Goal: Task Accomplishment & Management: Use online tool/utility

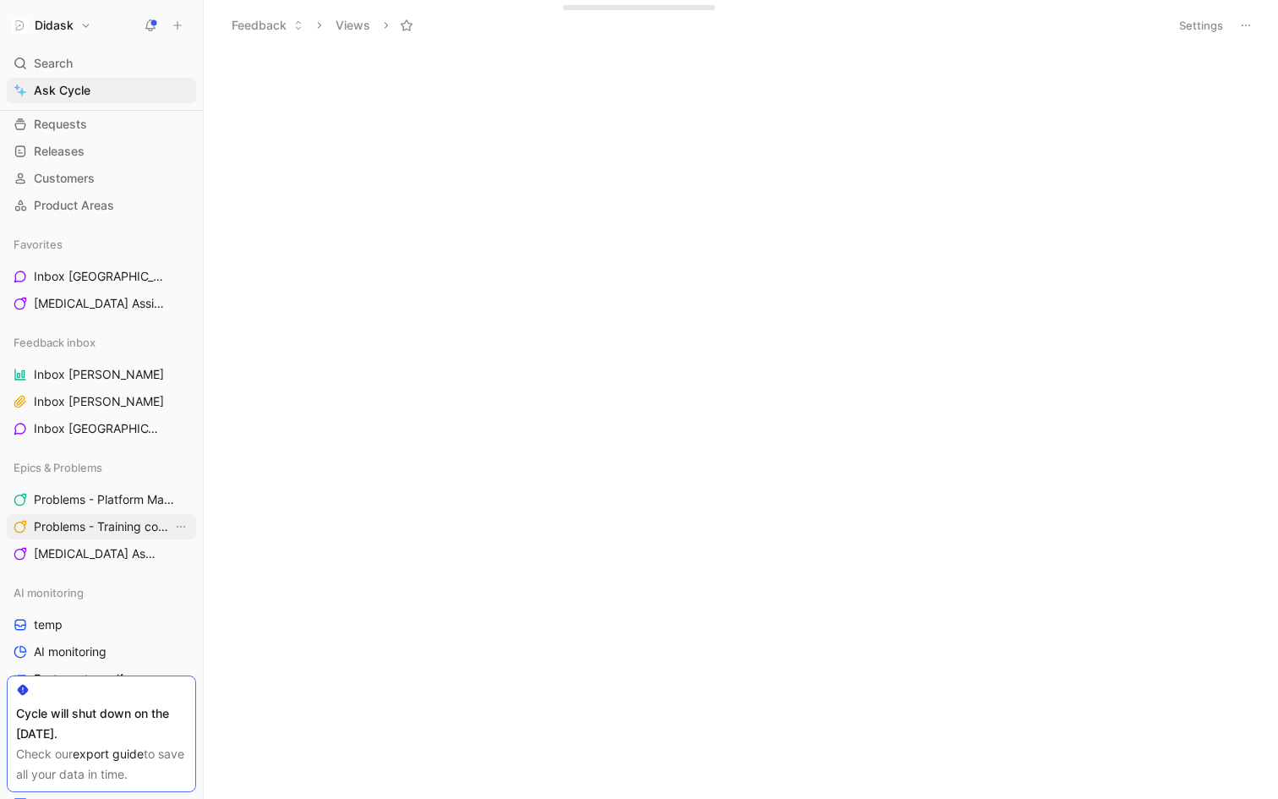
scroll to position [95, 0]
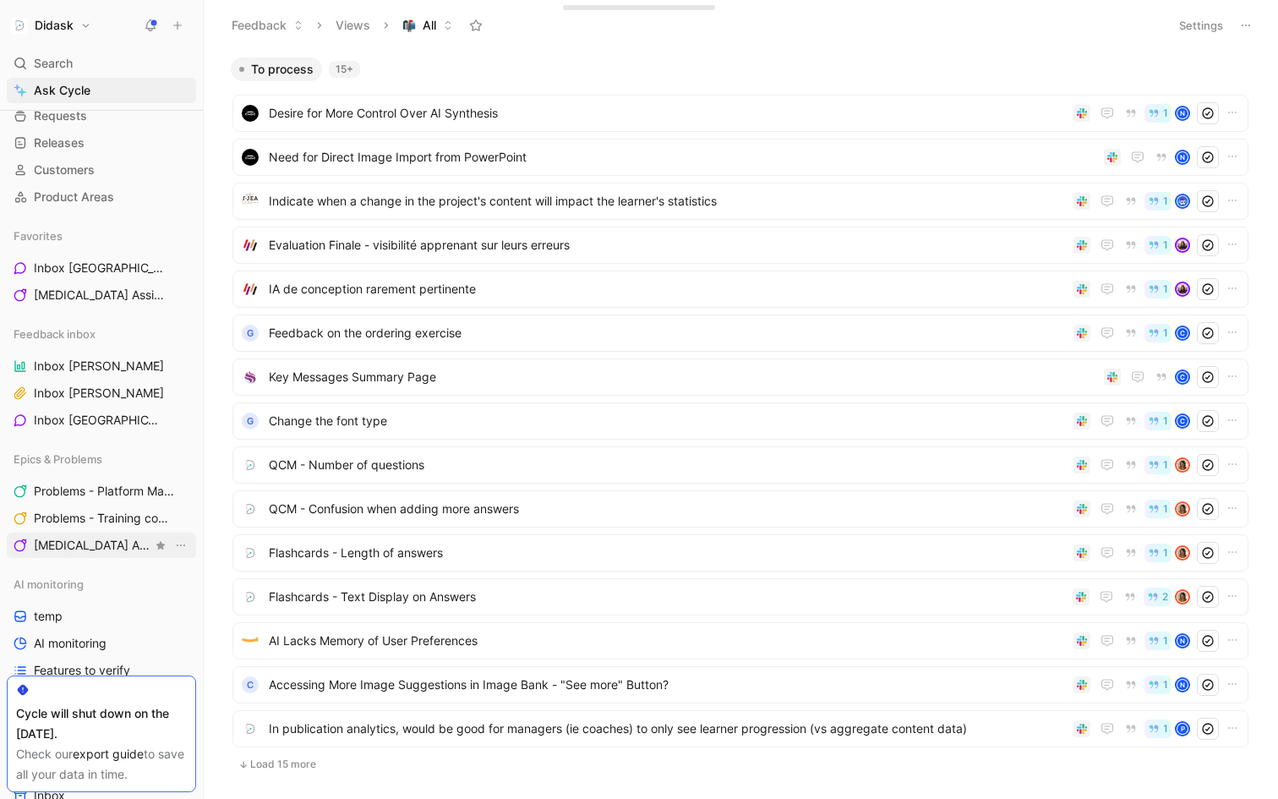
click at [118, 552] on span "[MEDICAL_DATA] Assistant" at bounding box center [93, 545] width 118 height 17
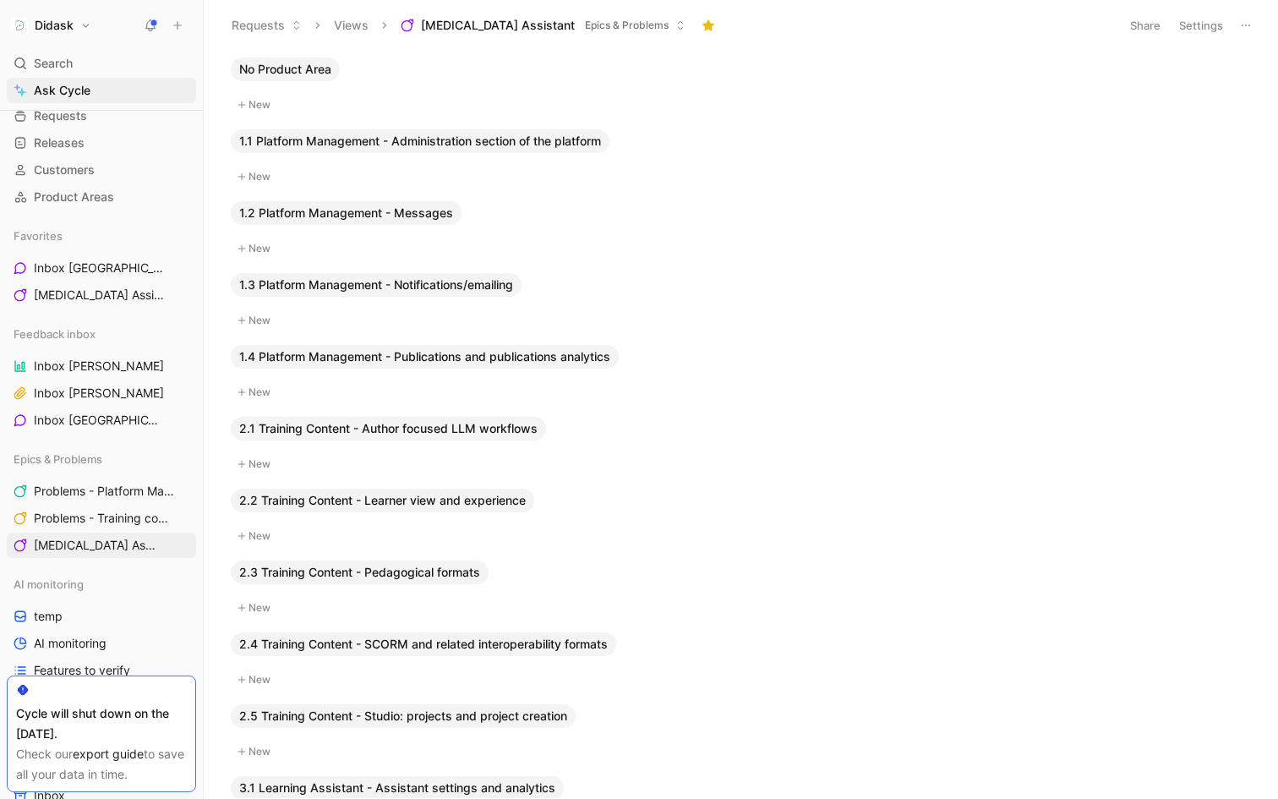
scroll to position [155, 0]
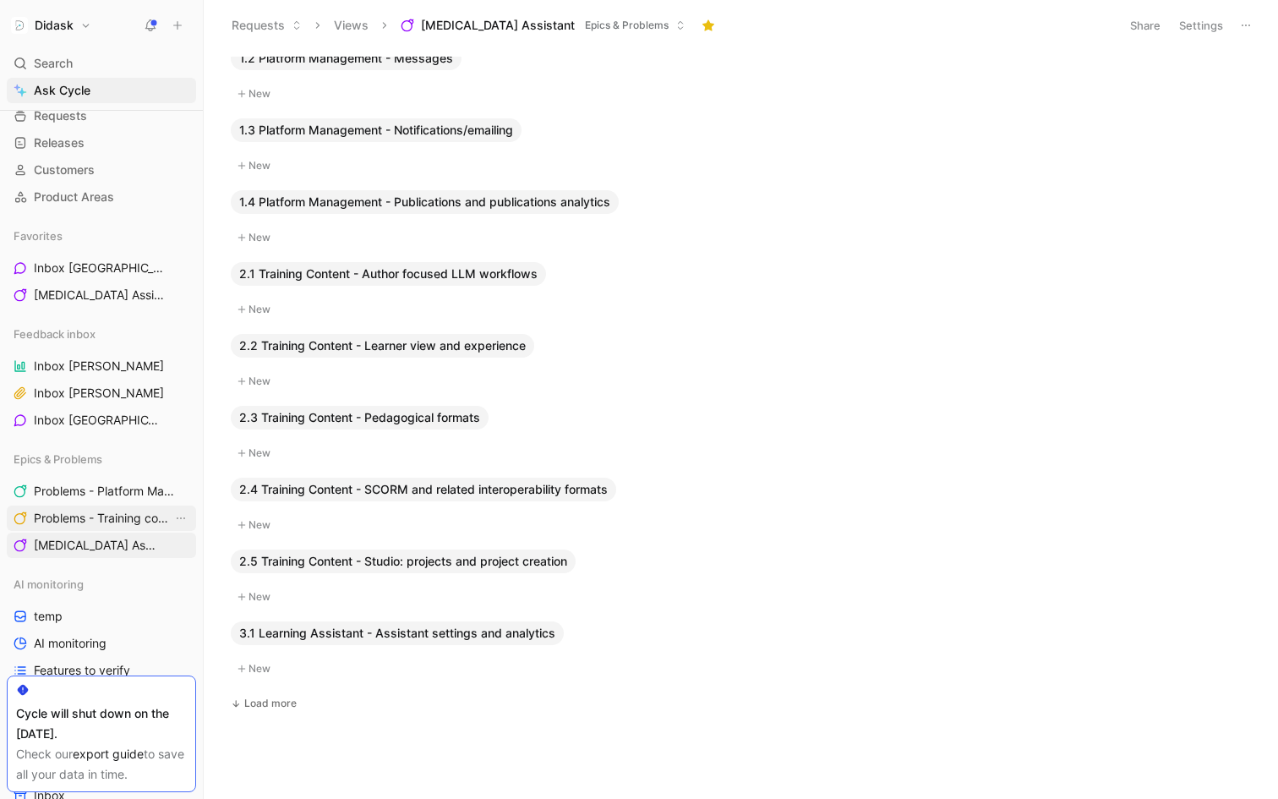
click at [64, 517] on span "Problems - Training content" at bounding box center [103, 518] width 139 height 17
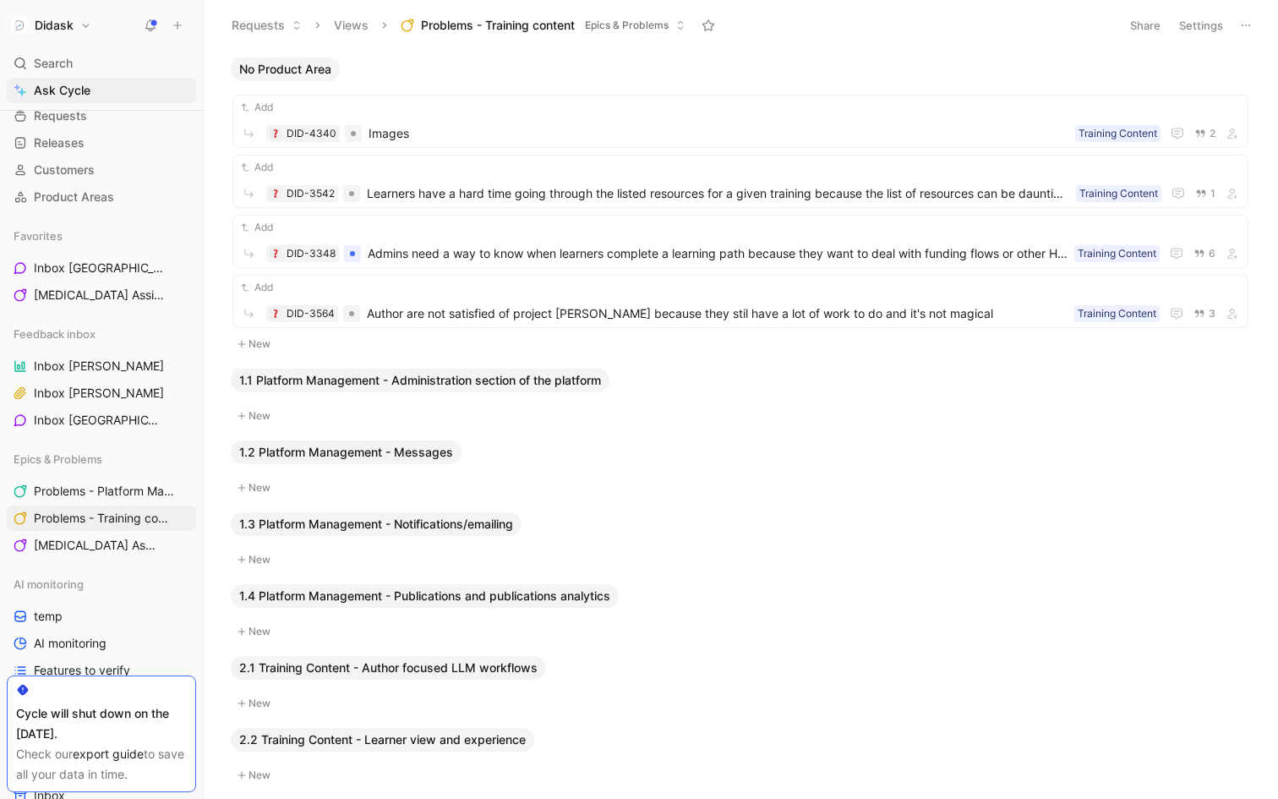
click at [1247, 29] on icon at bounding box center [1246, 26] width 14 height 14
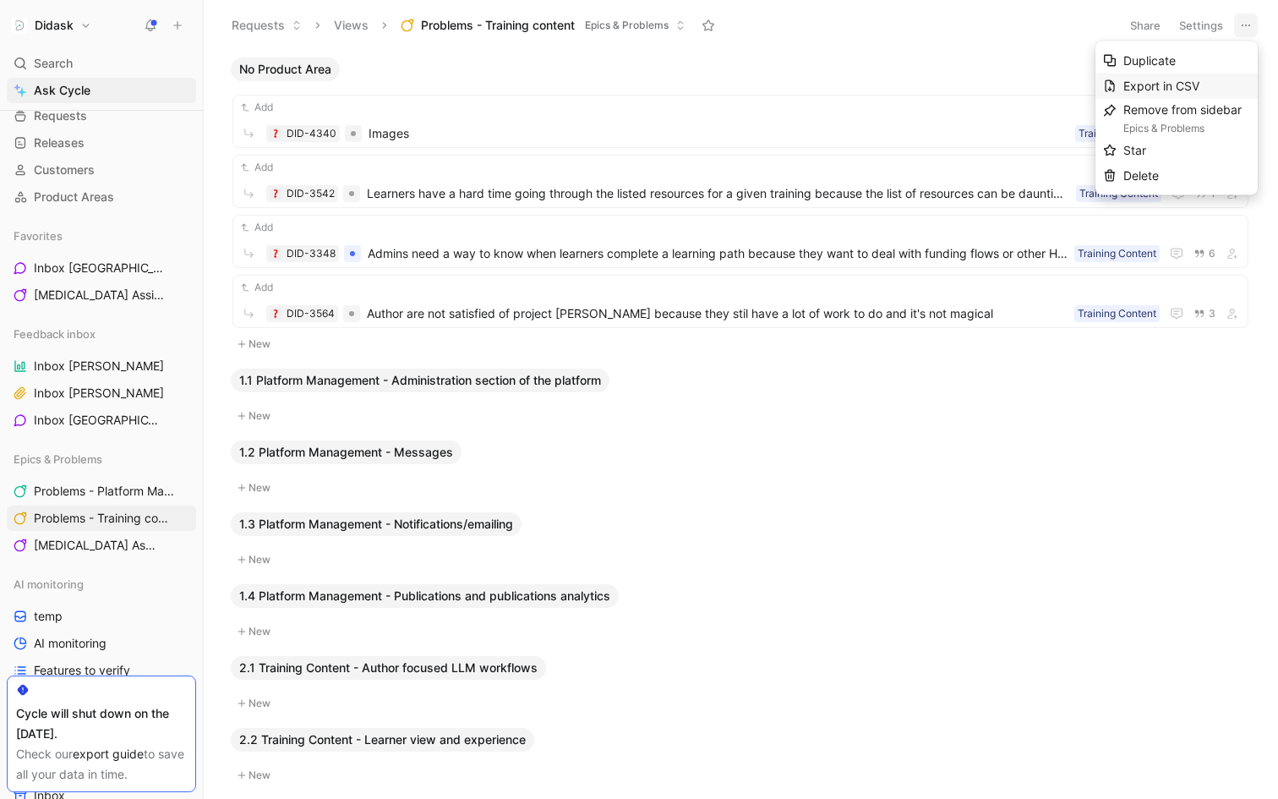
click at [1199, 79] on span "Export in CSV" at bounding box center [1161, 86] width 76 height 14
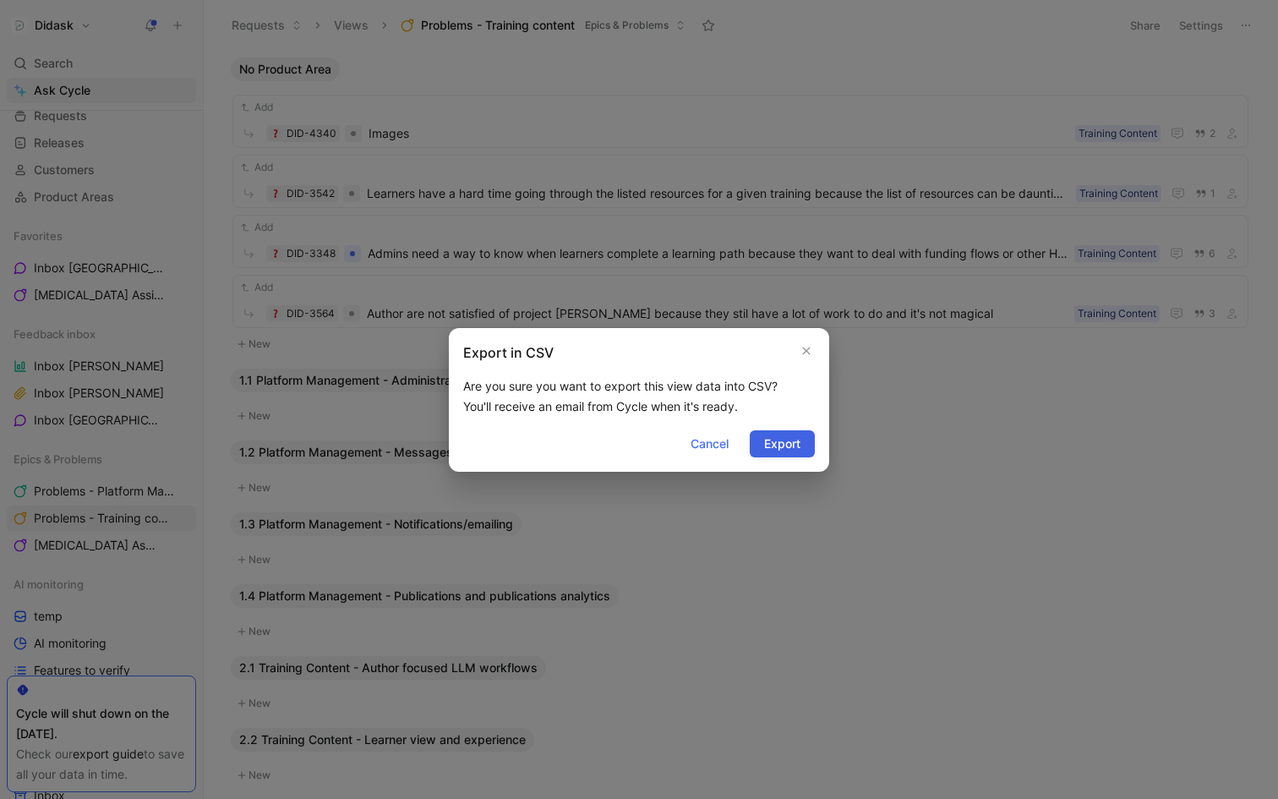
click at [791, 441] on span "Export" at bounding box center [782, 444] width 36 height 20
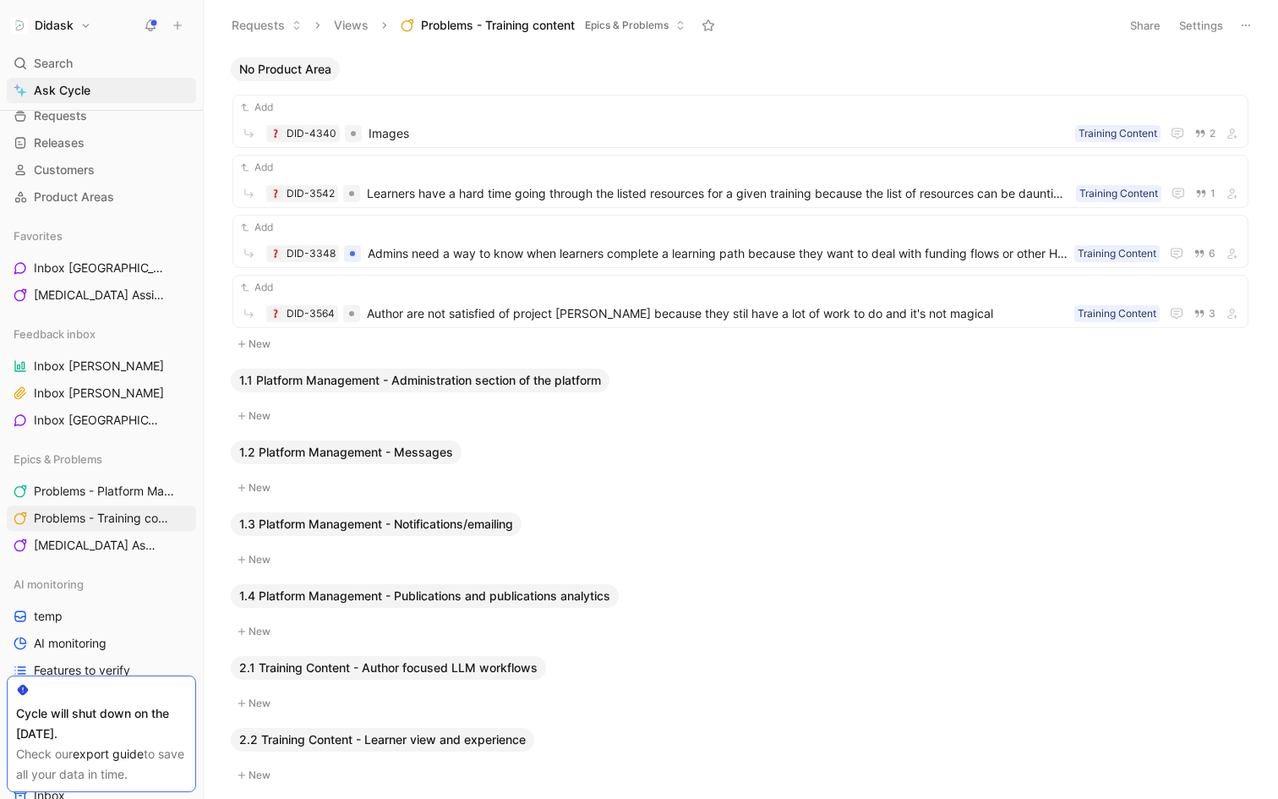
click at [597, 34] on button "Problems - Training content Epics & Problems" at bounding box center [543, 25] width 300 height 25
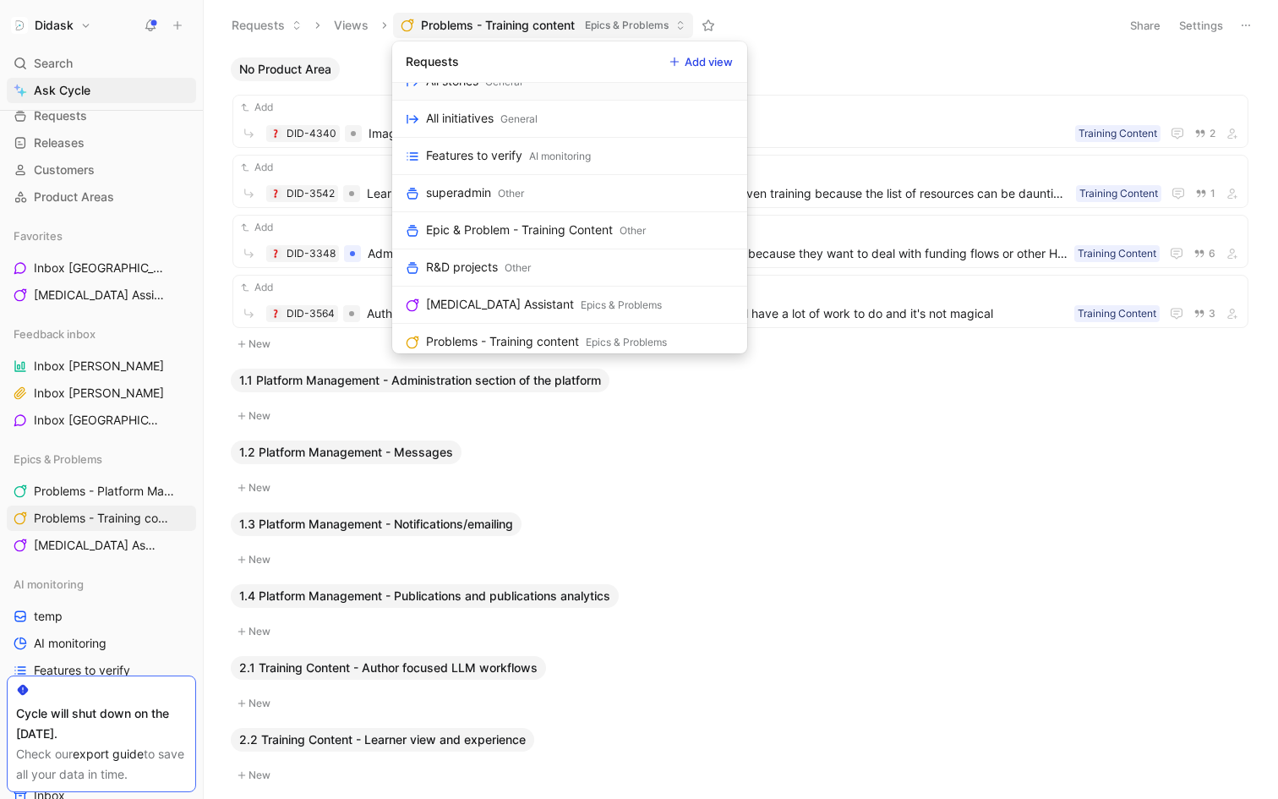
scroll to position [622, 0]
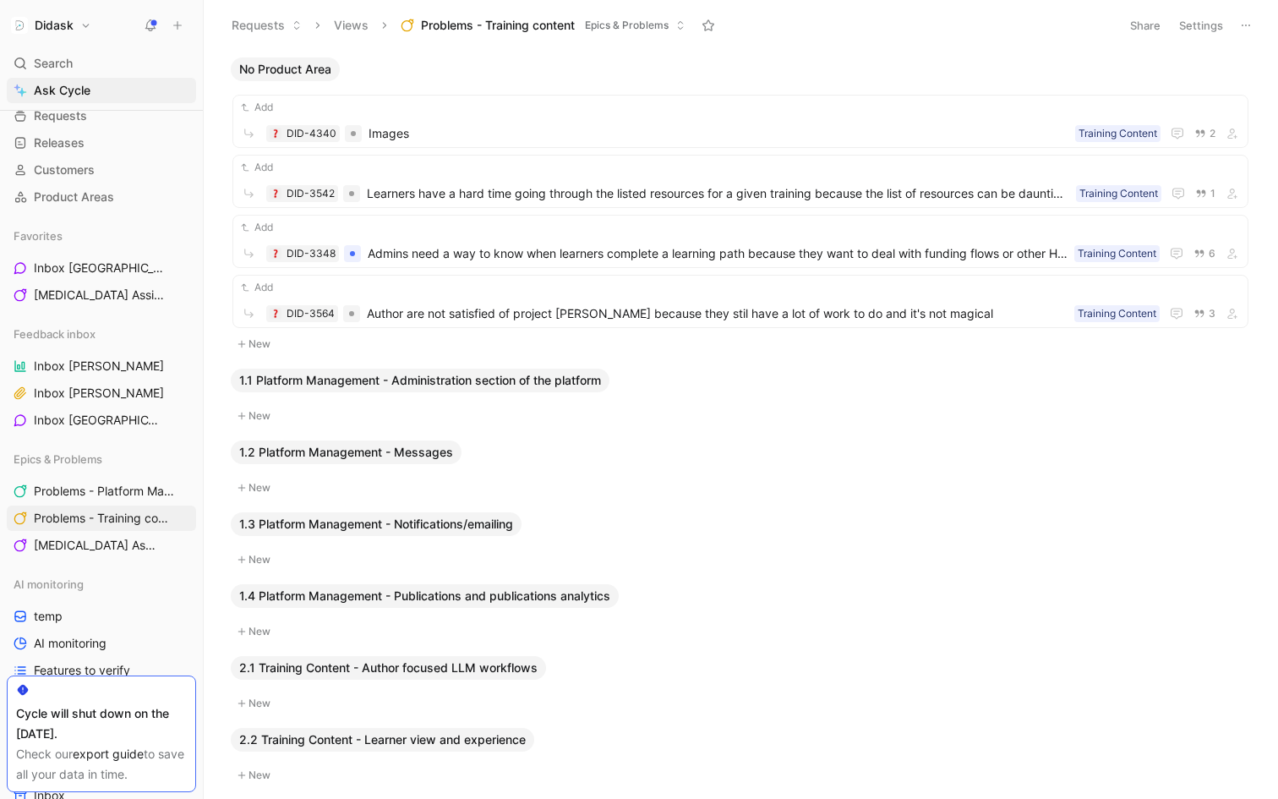
click at [358, 31] on button "Views" at bounding box center [351, 25] width 50 height 25
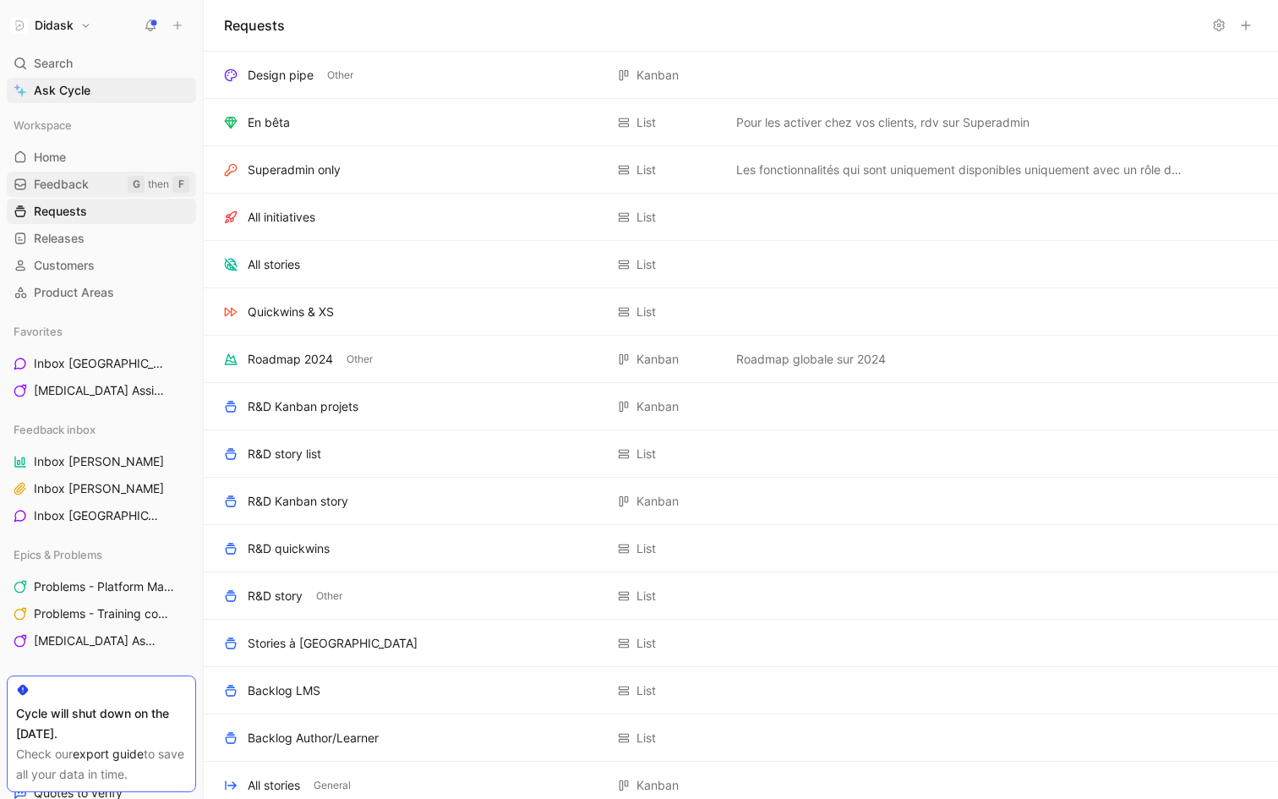
click at [86, 184] on span "Feedback" at bounding box center [61, 184] width 55 height 17
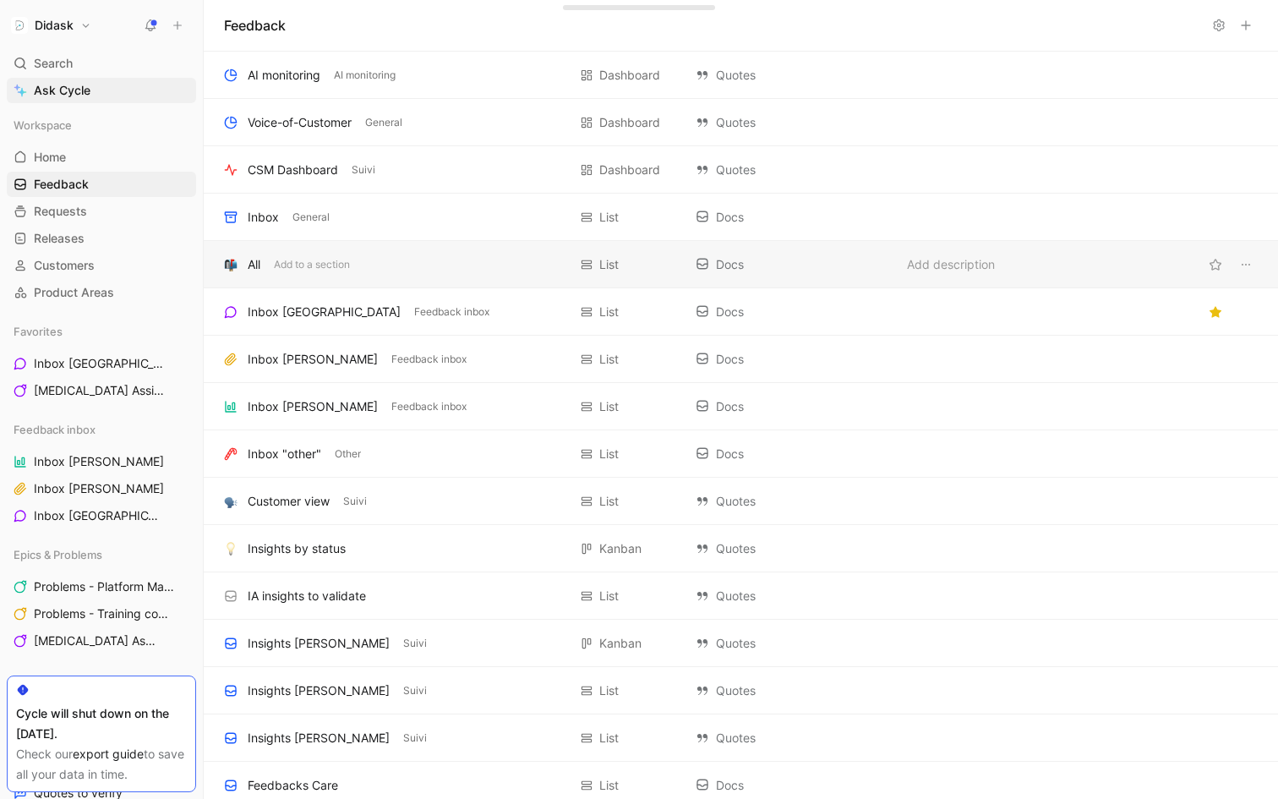
click at [483, 272] on div "All Add to a section" at bounding box center [395, 264] width 343 height 20
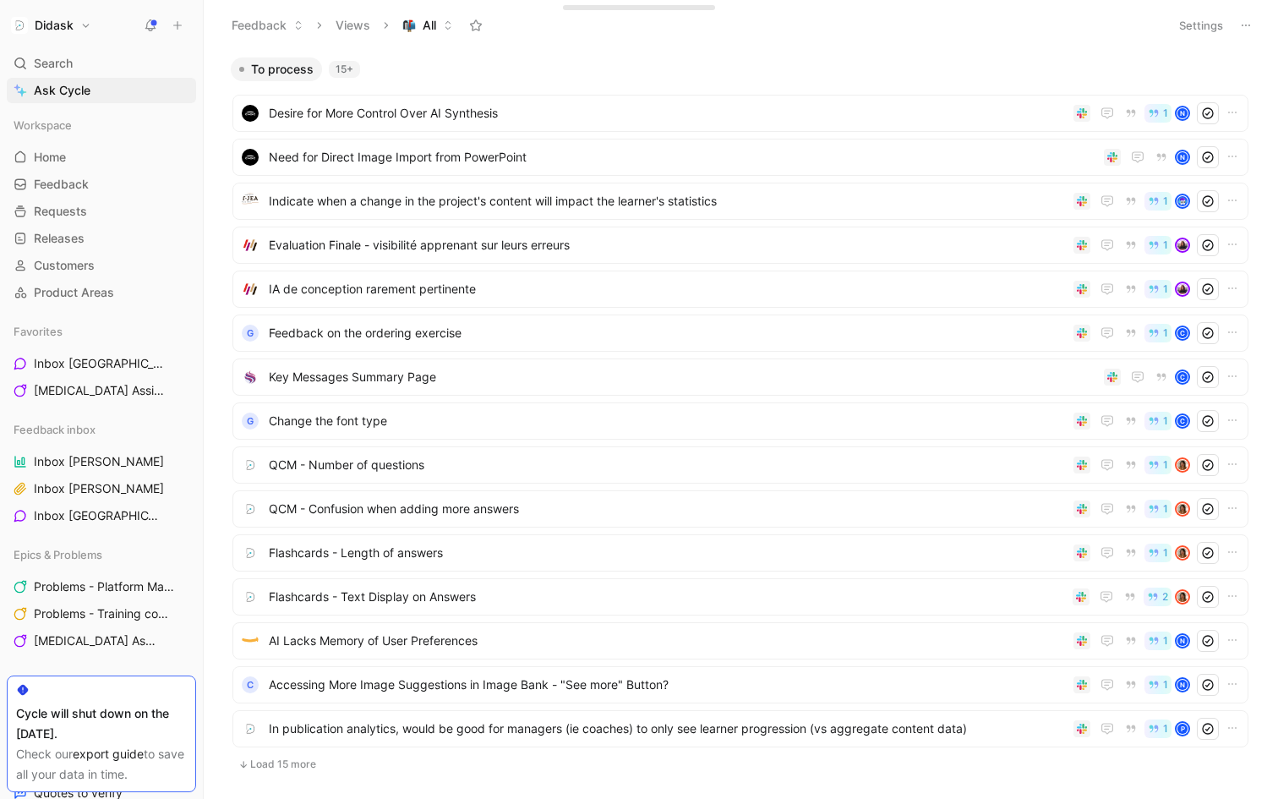
click at [1205, 24] on button "Settings" at bounding box center [1200, 26] width 59 height 24
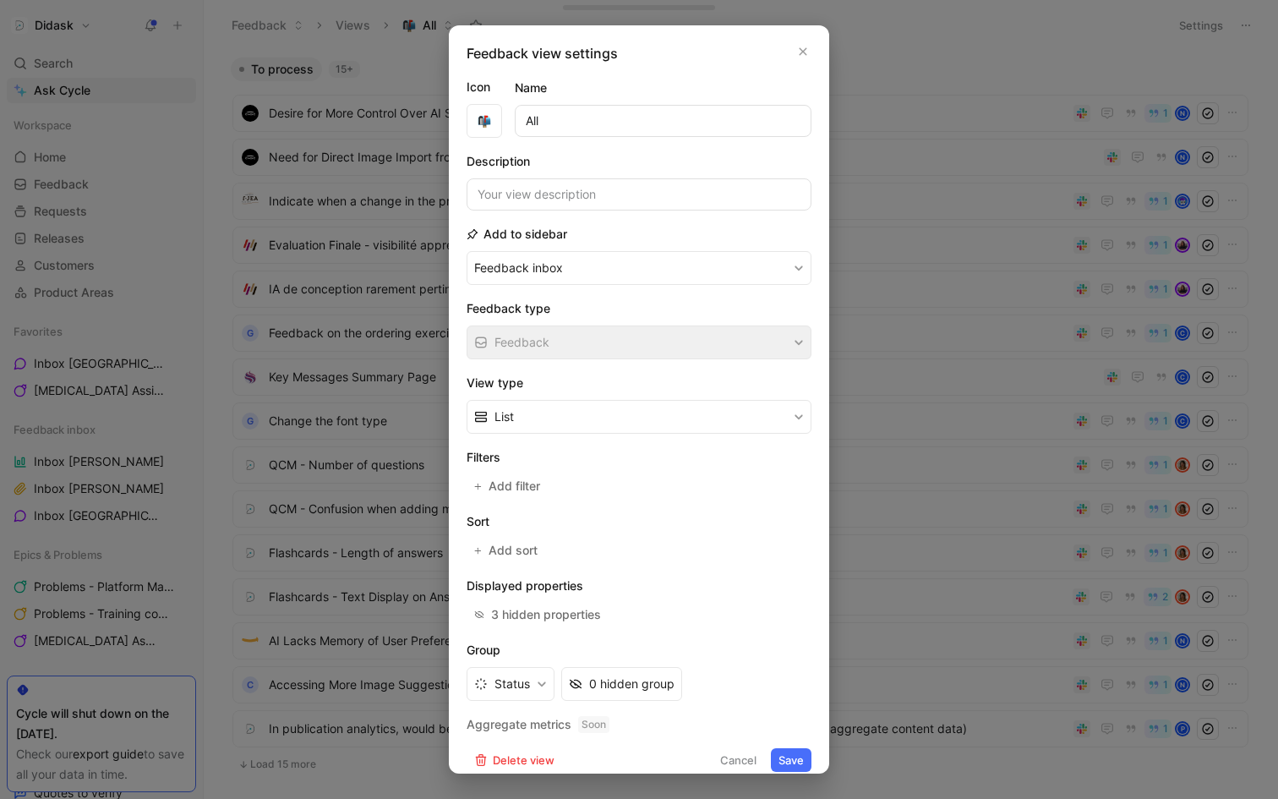
scroll to position [16, 0]
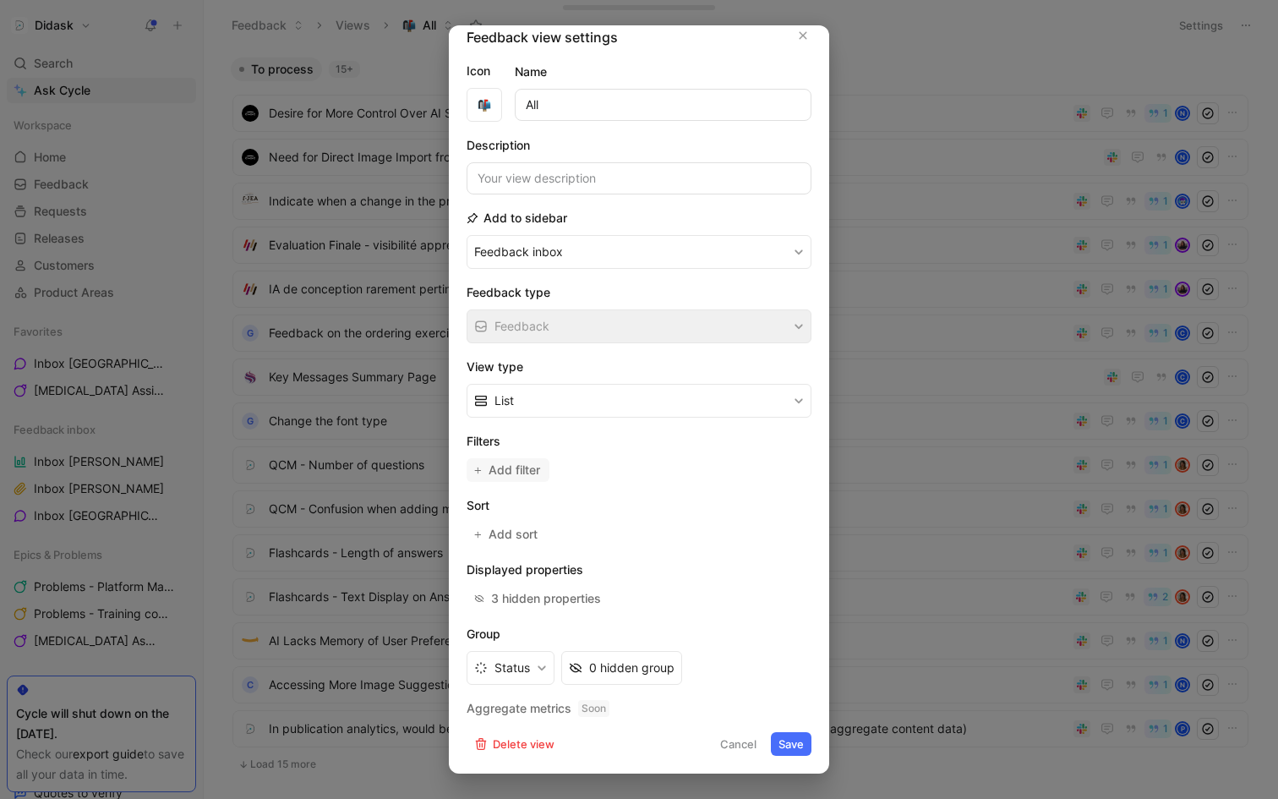
click at [532, 466] on span "Add filter" at bounding box center [514, 470] width 53 height 20
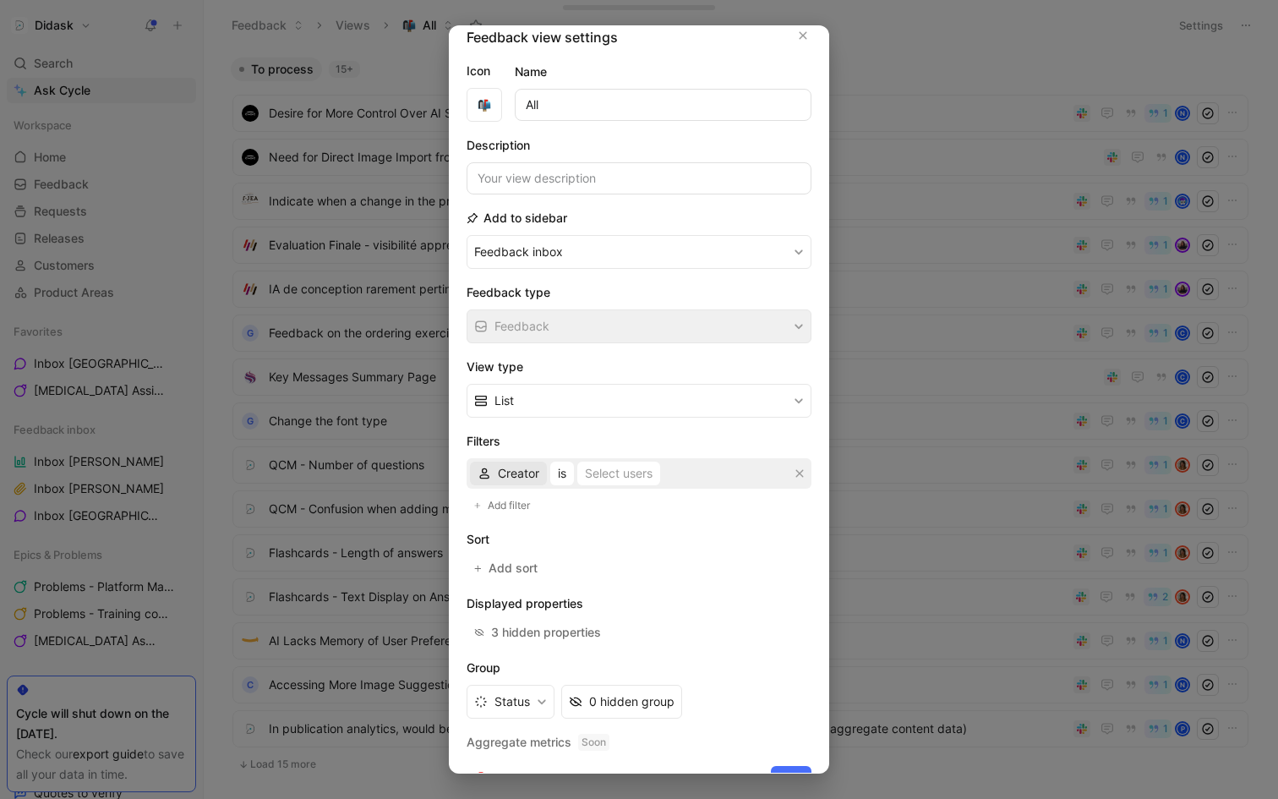
click at [524, 471] on span "Creator" at bounding box center [518, 473] width 41 height 20
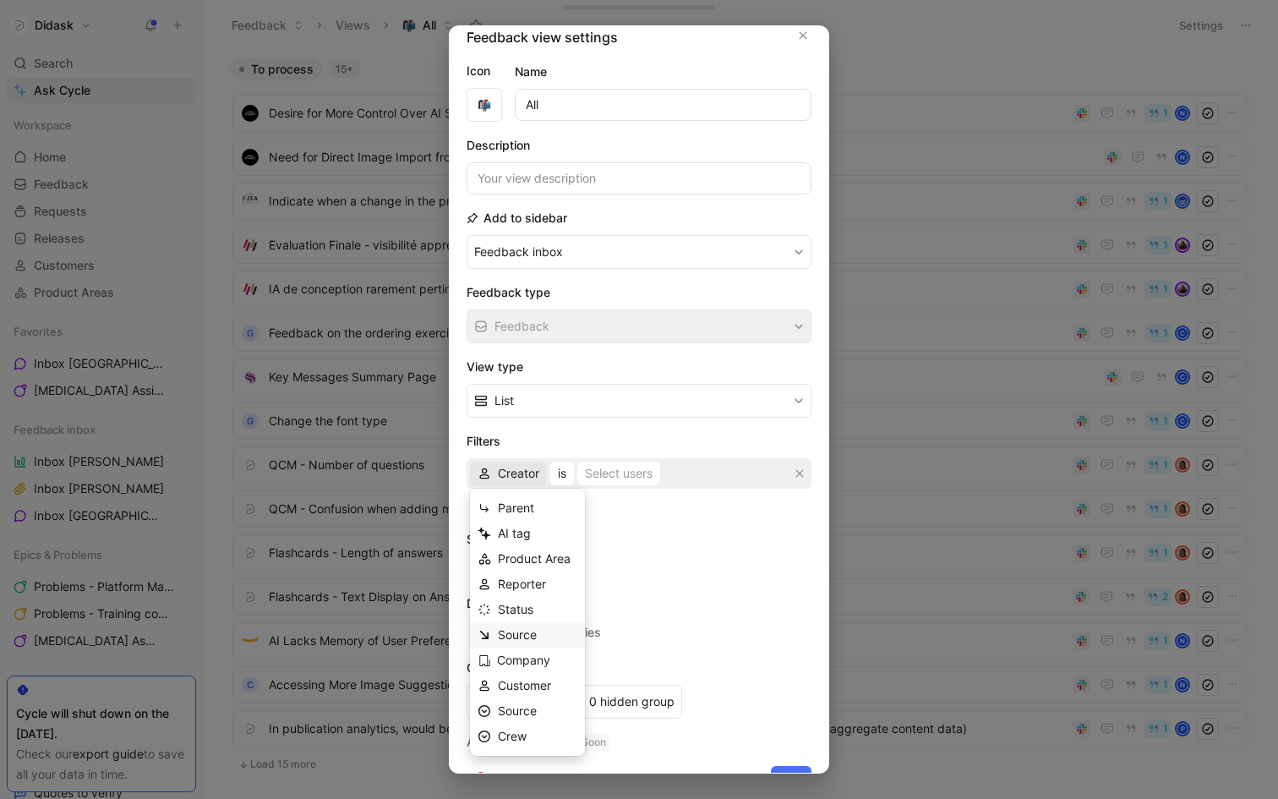
click at [539, 633] on div "Source" at bounding box center [537, 635] width 79 height 20
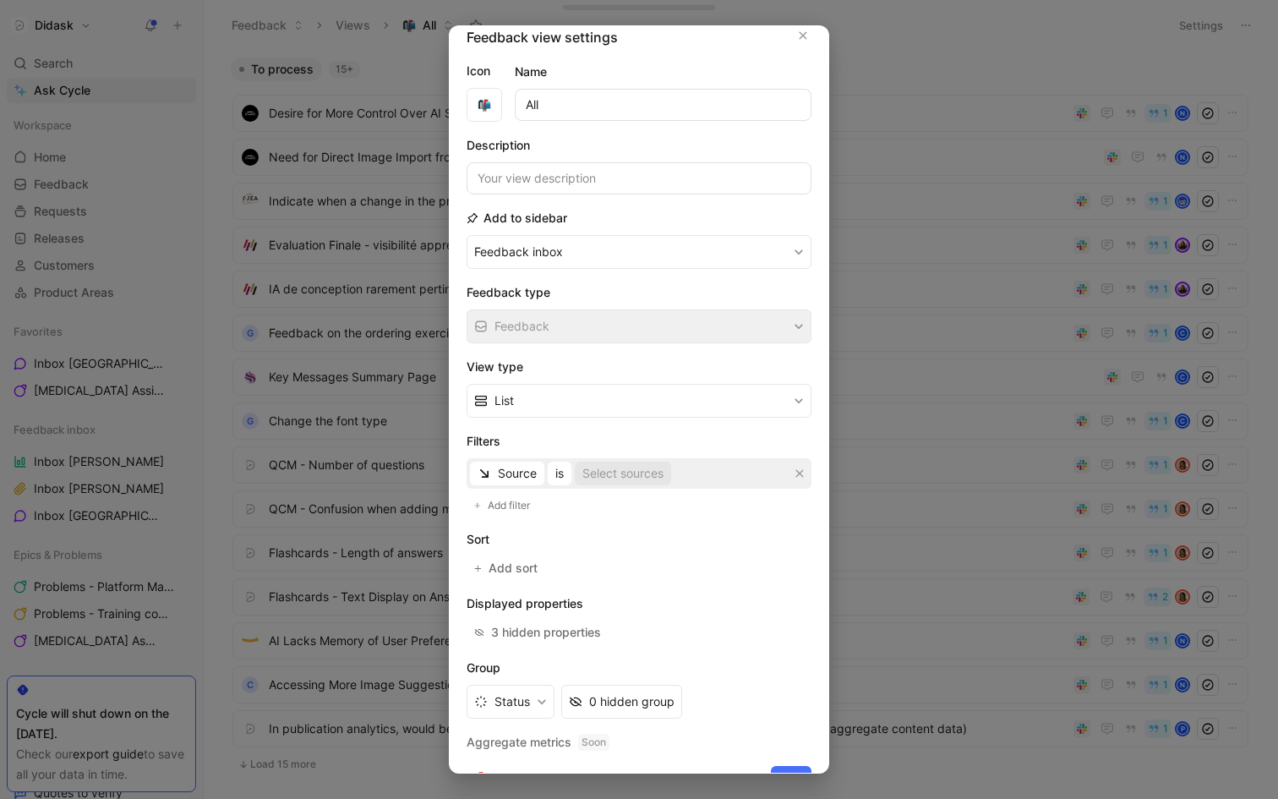
click at [628, 477] on div "Select sources" at bounding box center [622, 473] width 81 height 20
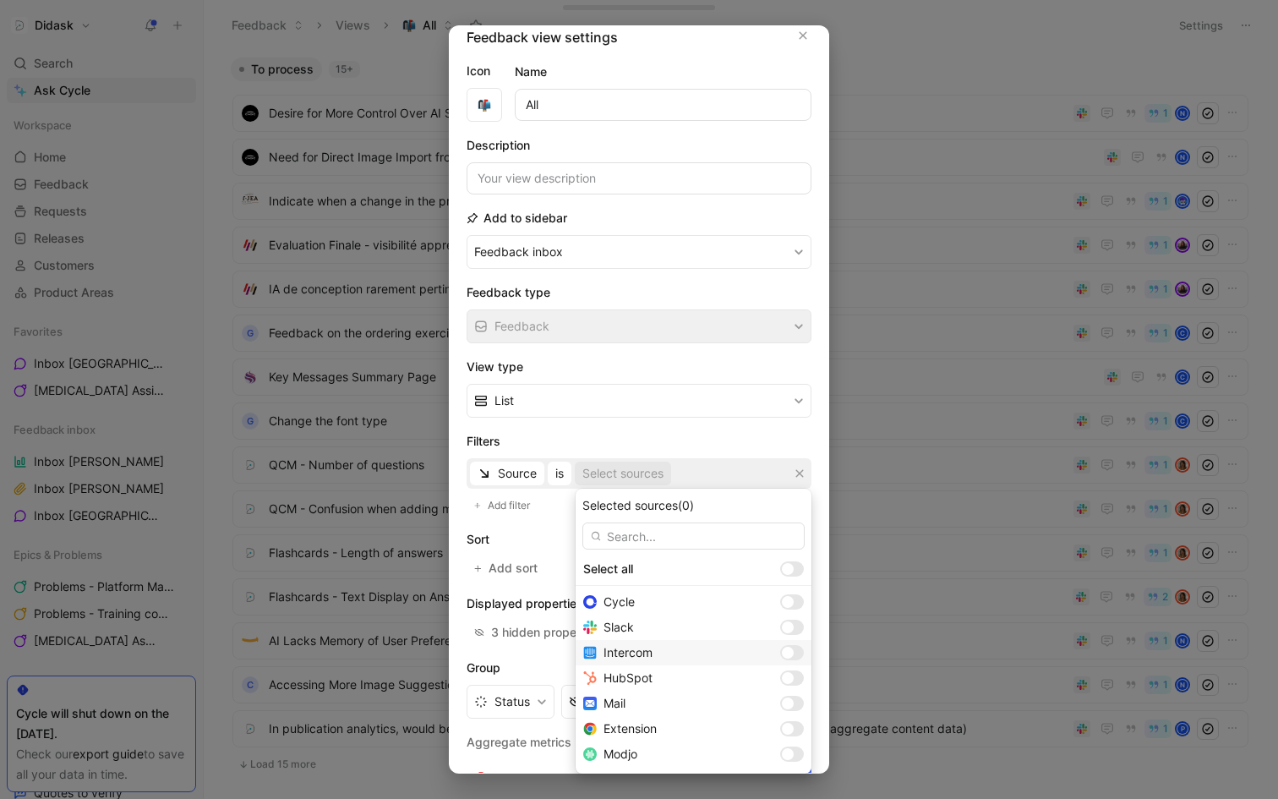
click at [782, 650] on div at bounding box center [788, 653] width 12 height 12
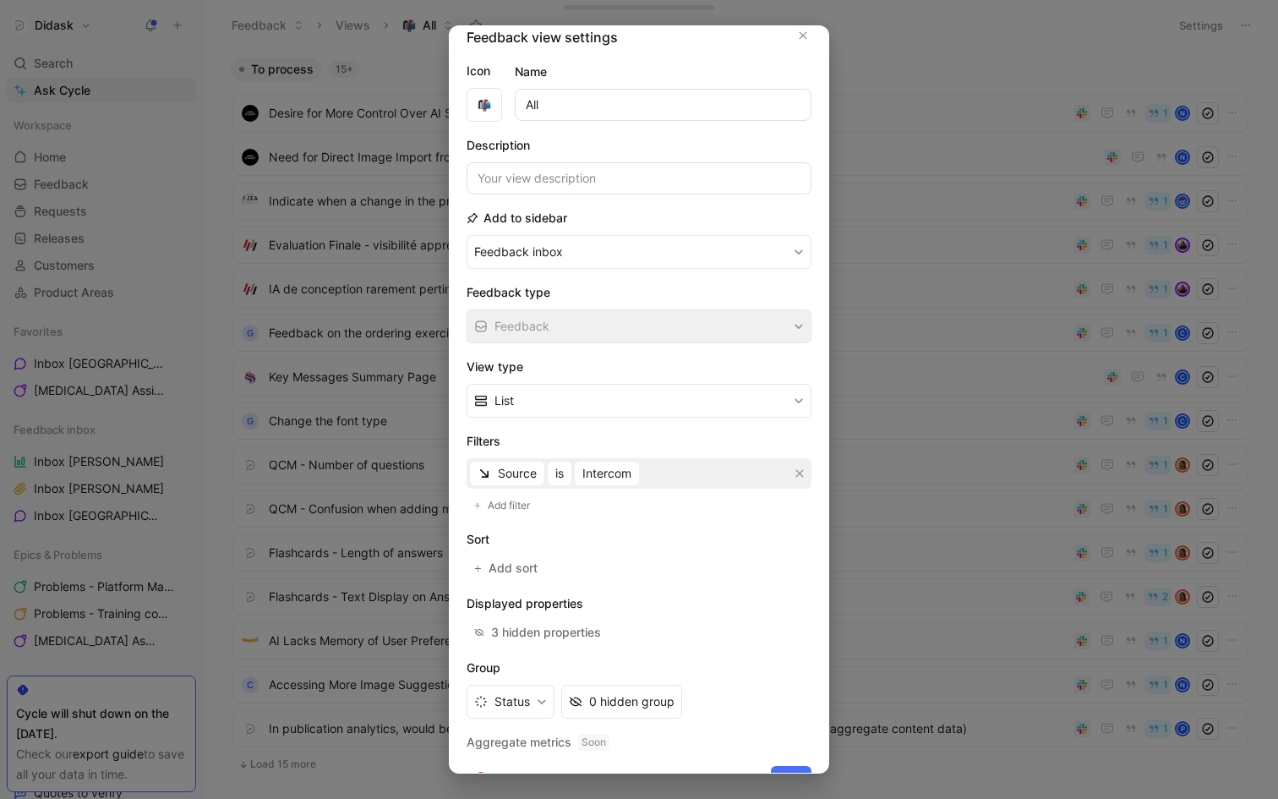
scroll to position [50, 0]
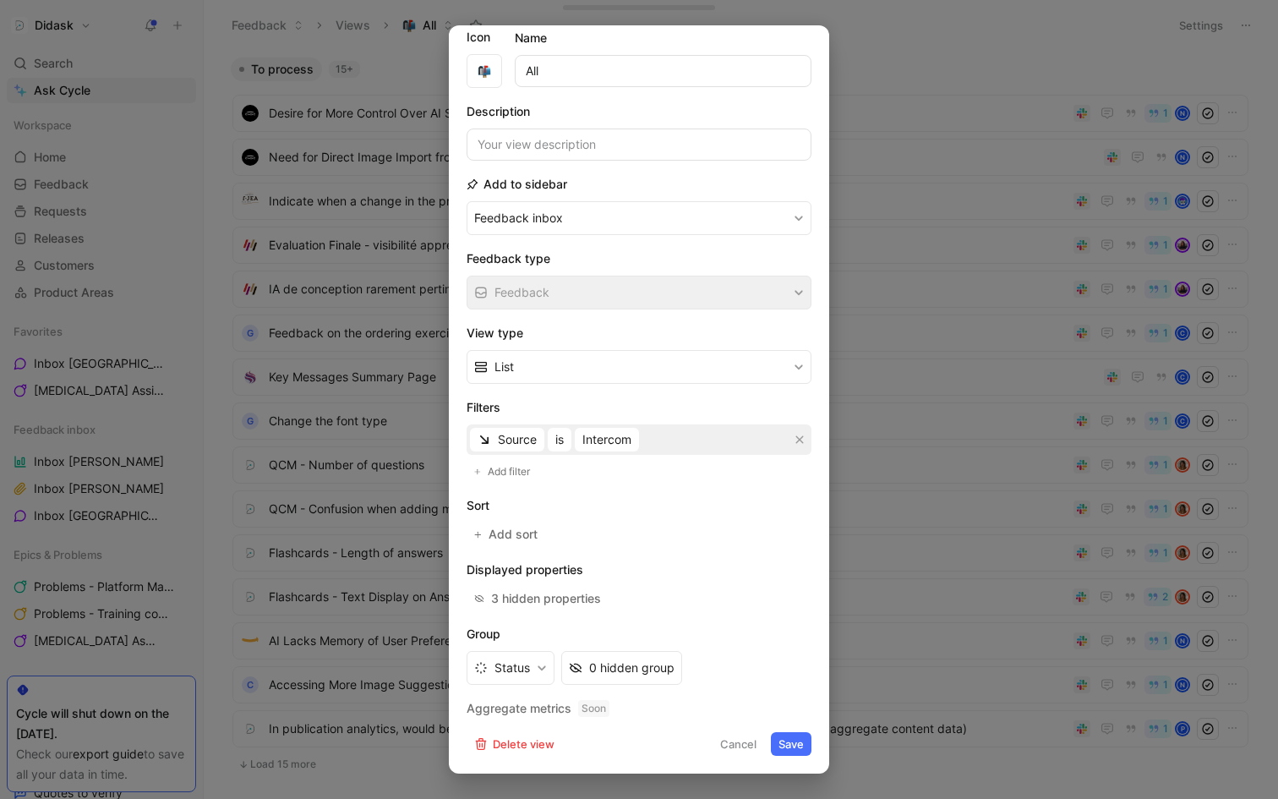
click at [799, 751] on button "Save" at bounding box center [791, 744] width 41 height 24
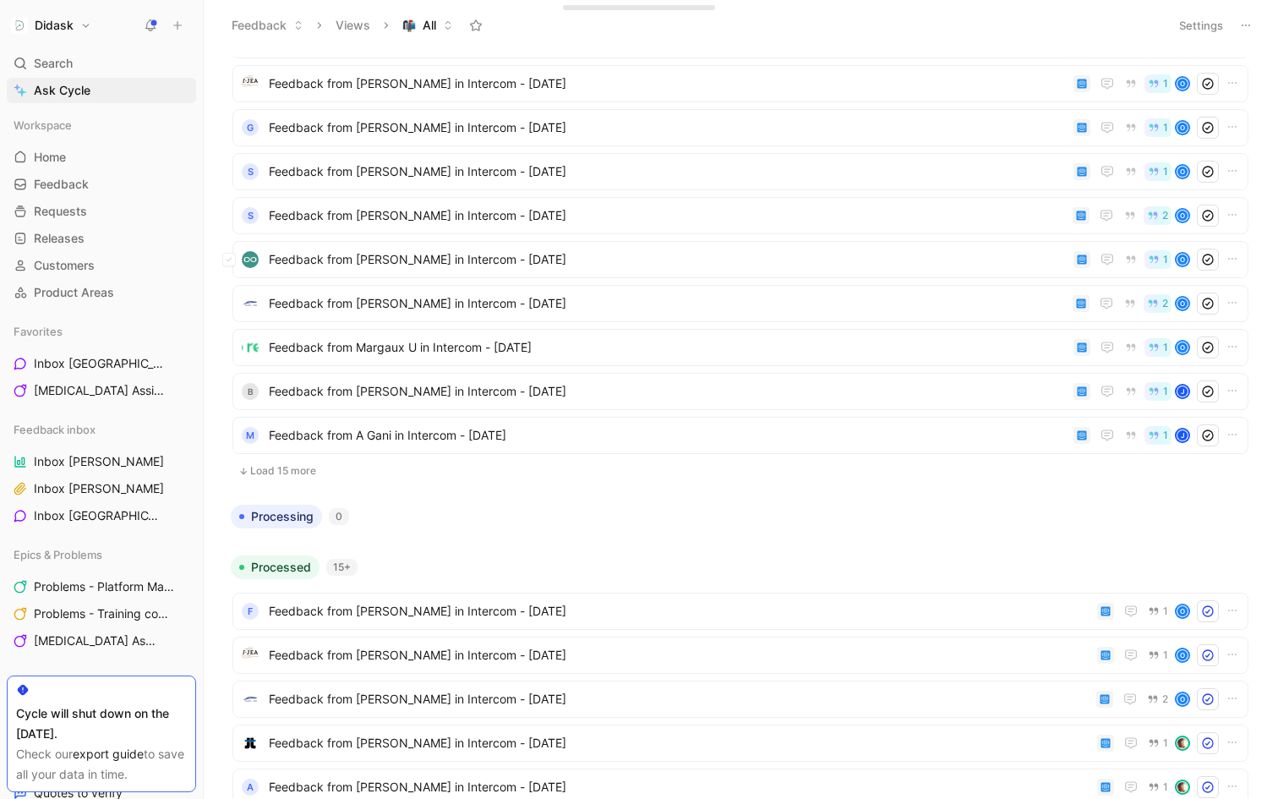
scroll to position [0, 0]
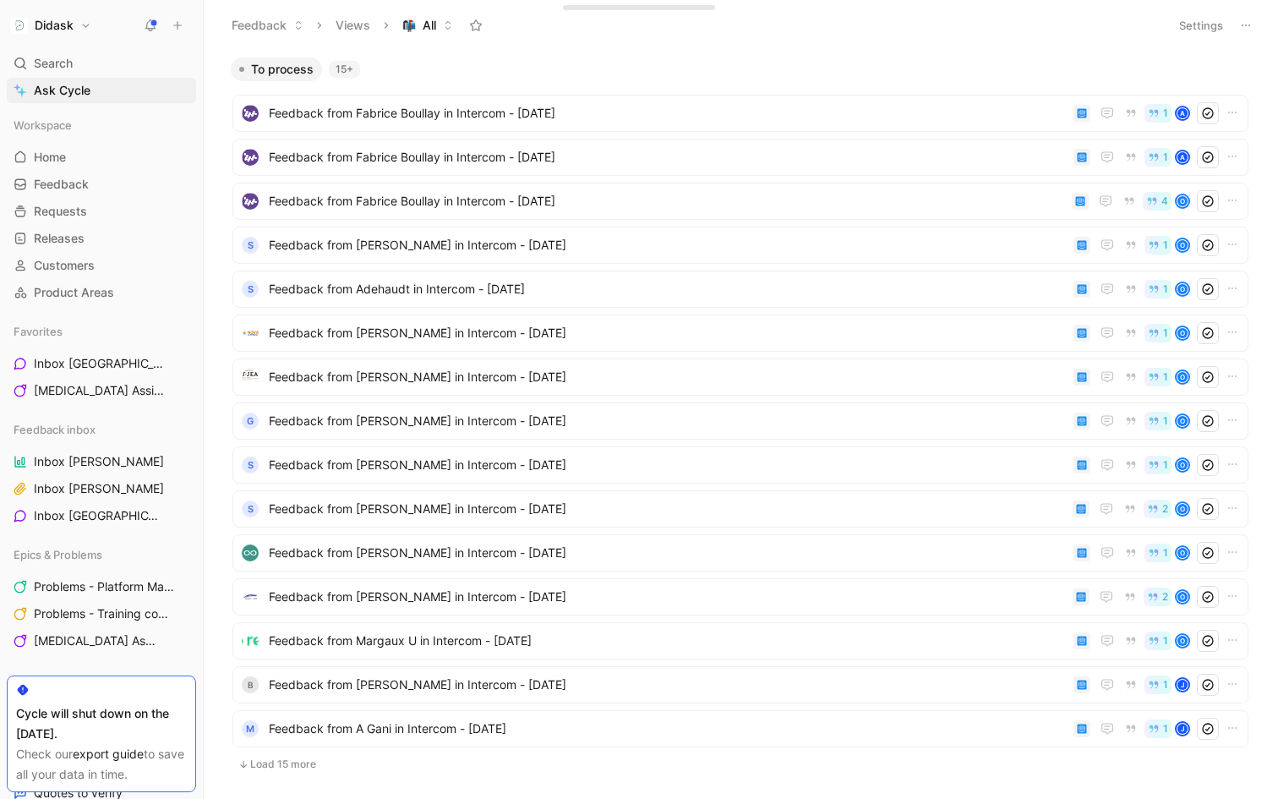
click at [1239, 26] on icon at bounding box center [1246, 26] width 14 height 14
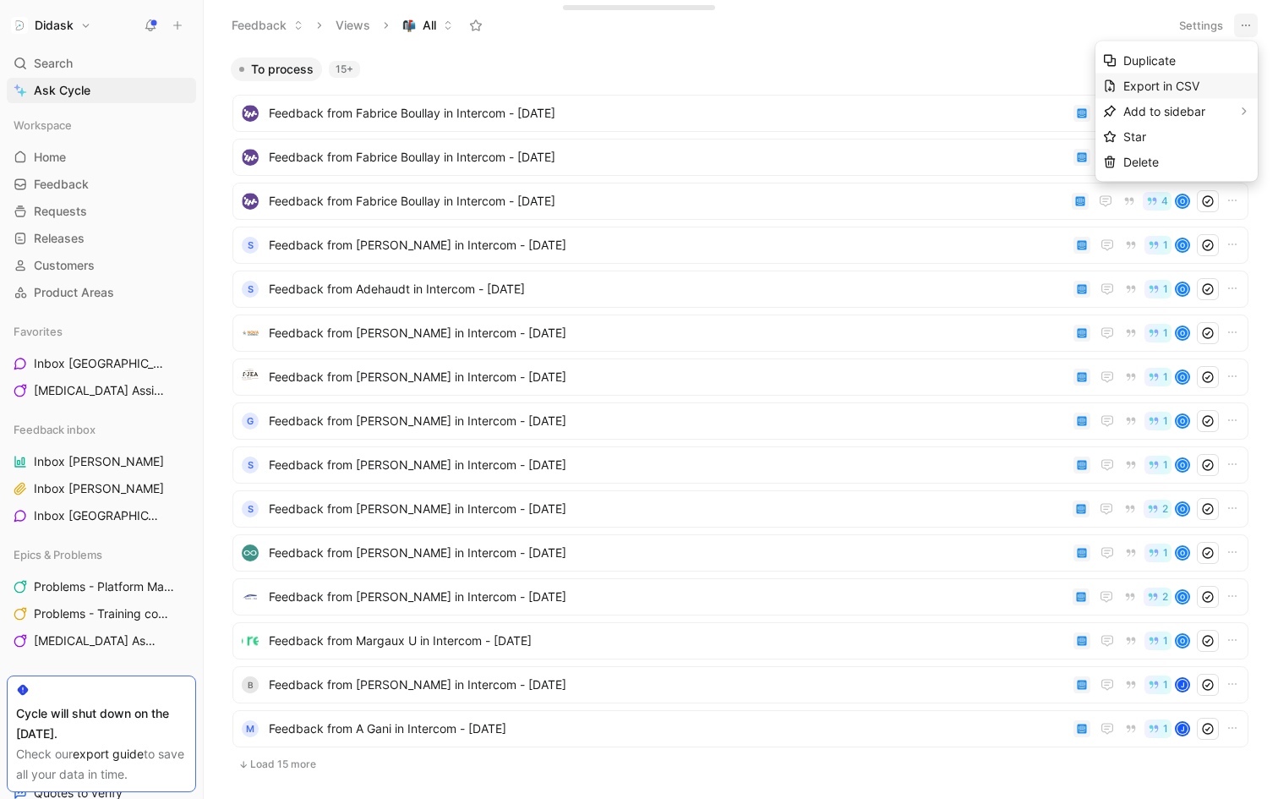
click at [1190, 89] on span "Export in CSV" at bounding box center [1161, 86] width 76 height 14
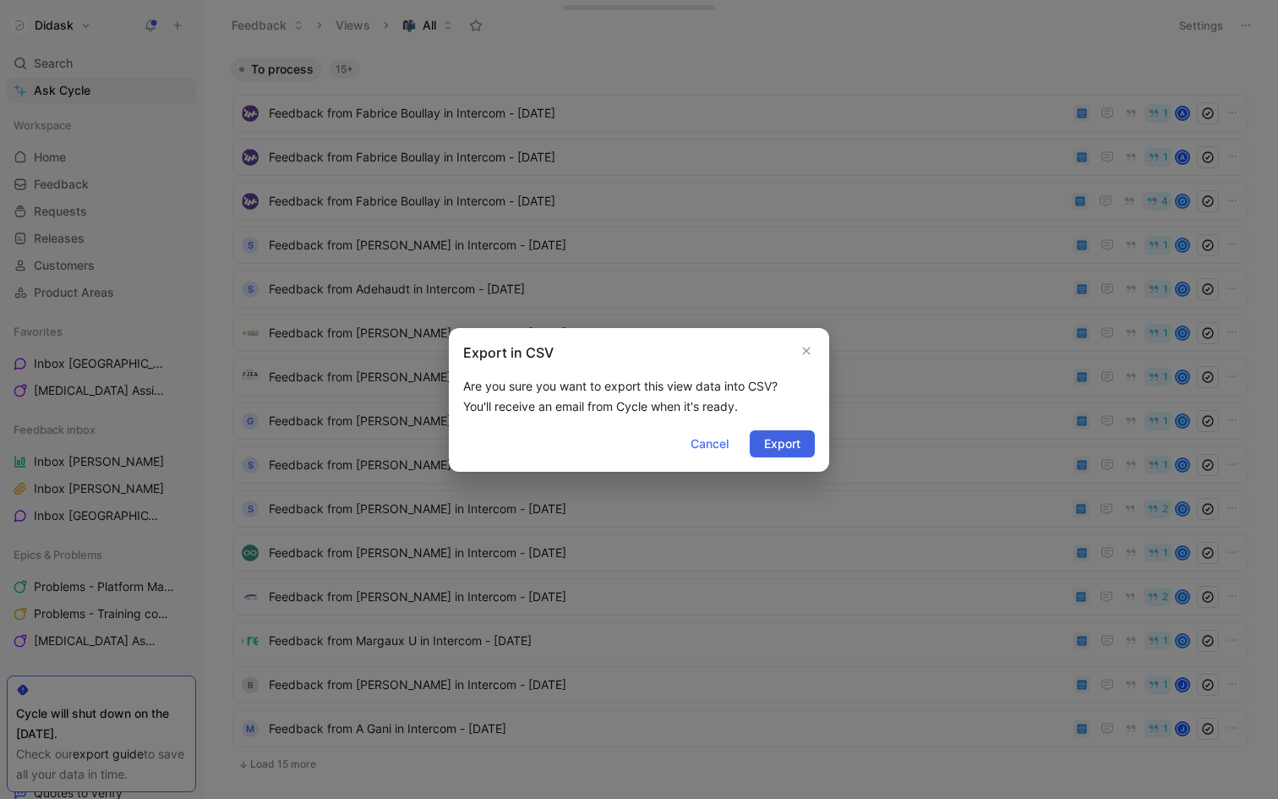
click at [788, 444] on span "Export" at bounding box center [782, 444] width 36 height 20
